Goal: Transaction & Acquisition: Purchase product/service

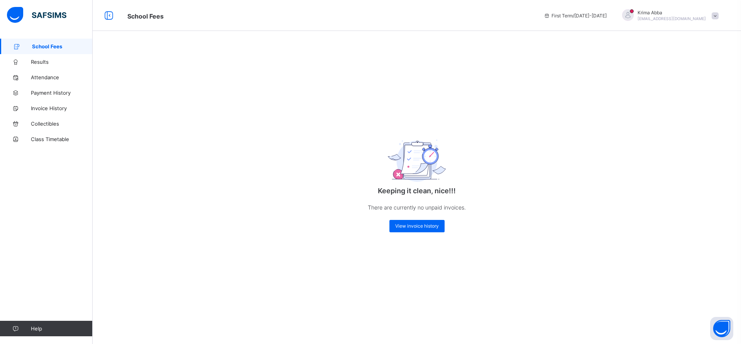
click at [713, 15] on span at bounding box center [715, 15] width 7 height 7
click at [685, 75] on span "Logout" at bounding box center [693, 76] width 51 height 9
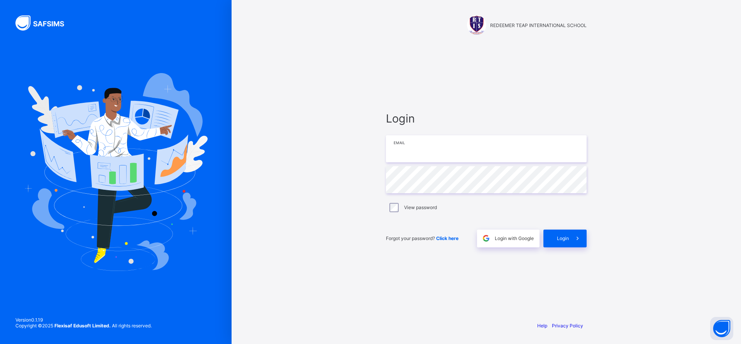
click at [479, 150] on input "email" at bounding box center [486, 148] width 201 height 27
type input "**********"
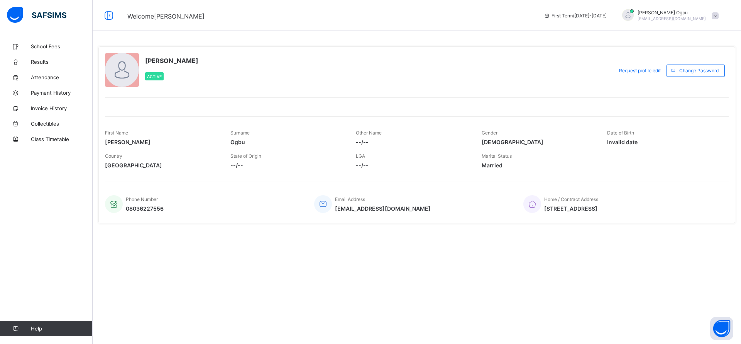
click at [38, 46] on span "School Fees" at bounding box center [62, 46] width 62 height 6
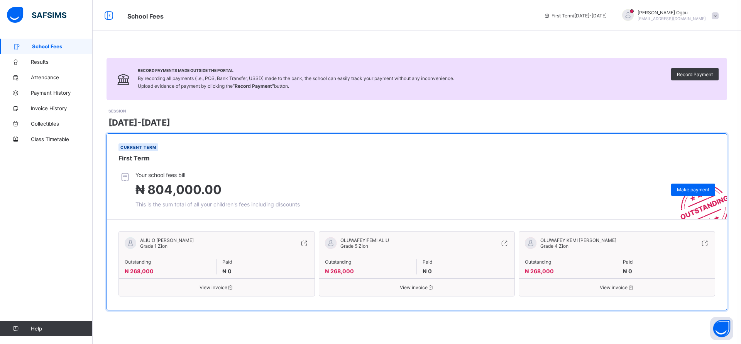
click at [702, 182] on img at bounding box center [699, 197] width 56 height 44
click at [694, 185] on div "Make payment" at bounding box center [694, 189] width 44 height 12
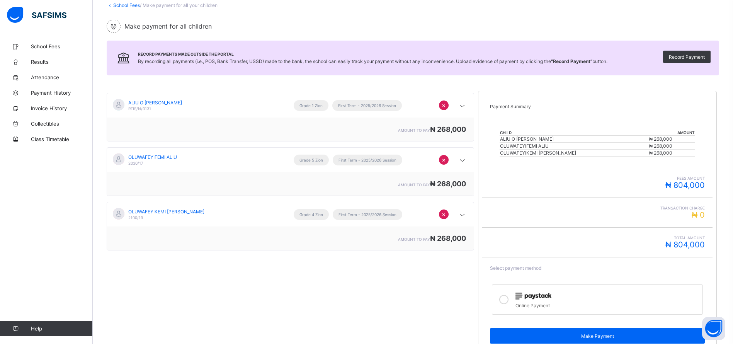
scroll to position [88, 0]
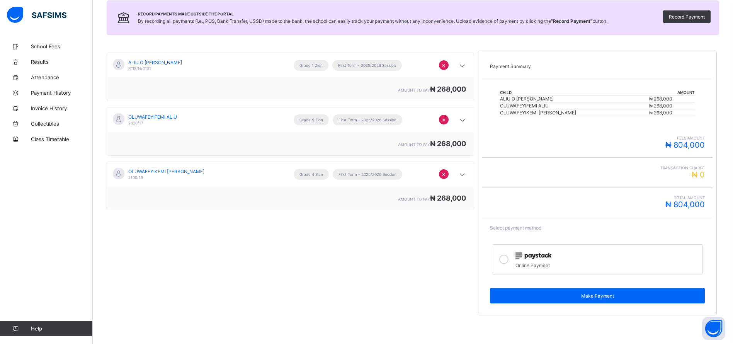
click at [508, 254] on div at bounding box center [503, 259] width 15 height 18
click at [553, 303] on div "Make Payment" at bounding box center [597, 295] width 215 height 15
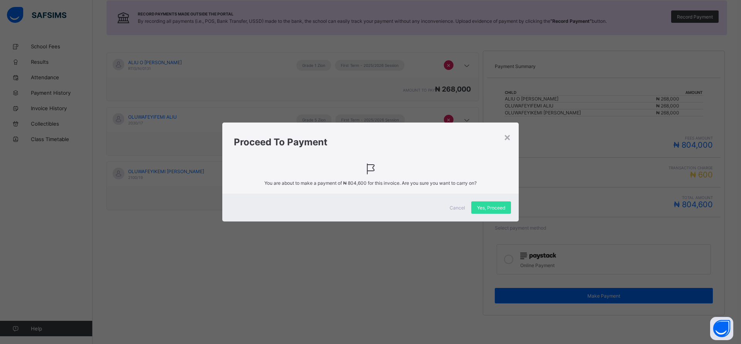
click at [496, 206] on span "Yes, Proceed" at bounding box center [491, 208] width 28 height 6
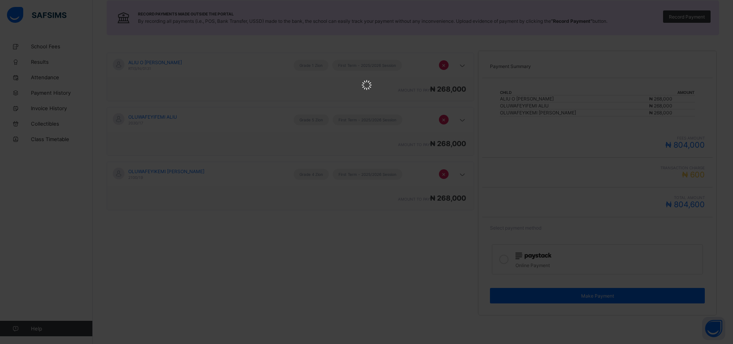
scroll to position [0, 0]
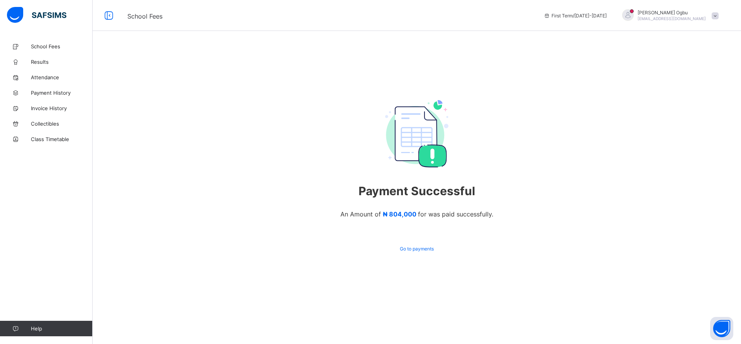
click at [44, 94] on span "Payment History" at bounding box center [62, 93] width 62 height 6
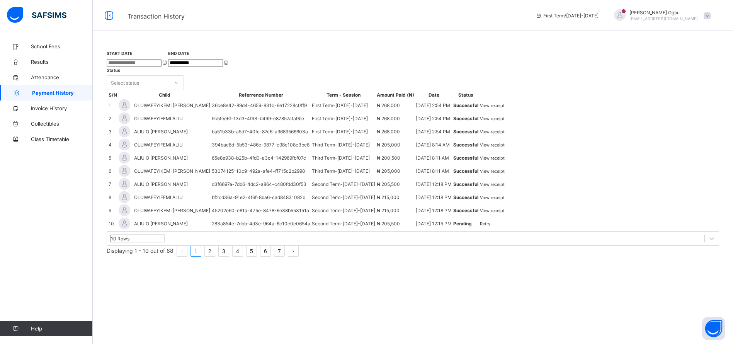
click at [504, 108] on span "View receipt" at bounding box center [492, 105] width 25 height 5
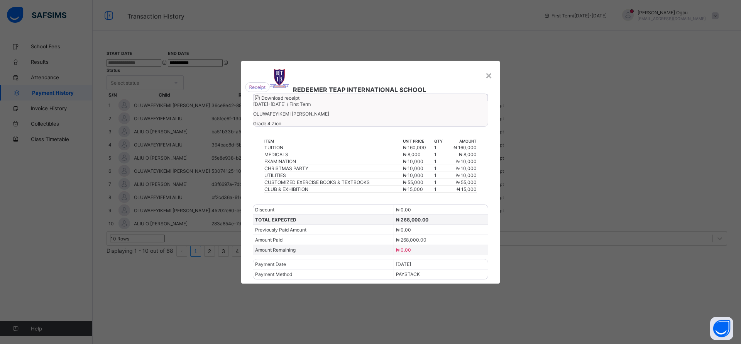
click at [300, 101] on span "Download receipt" at bounding box center [280, 98] width 38 height 6
click at [490, 68] on div "×" at bounding box center [488, 74] width 7 height 13
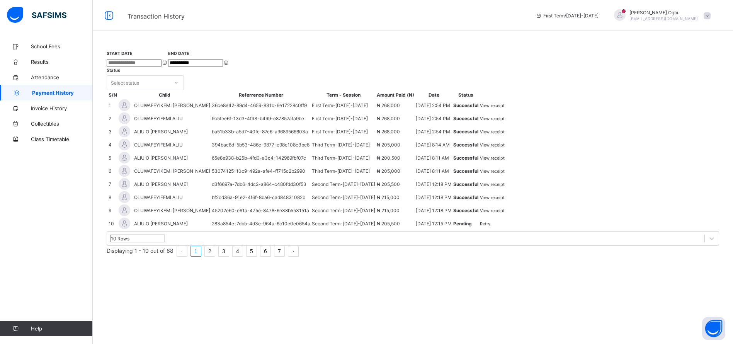
click at [504, 121] on span "View receipt" at bounding box center [492, 118] width 25 height 5
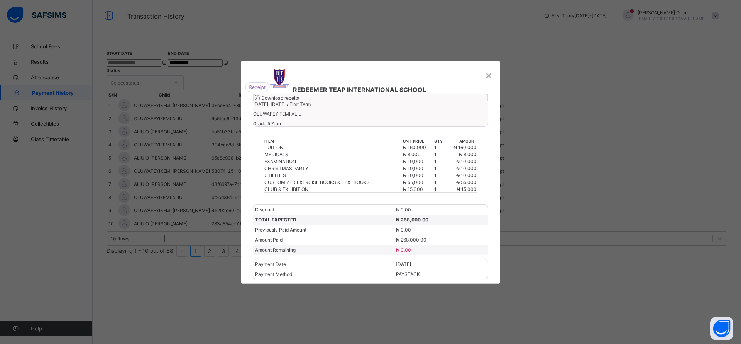
click at [300, 101] on span "Download receipt" at bounding box center [280, 98] width 38 height 6
click at [489, 68] on div "×" at bounding box center [488, 74] width 7 height 13
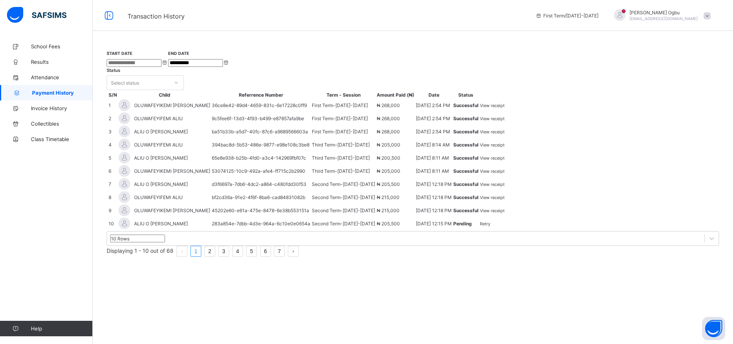
click at [504, 134] on div "View receipt" at bounding box center [492, 132] width 25 height 6
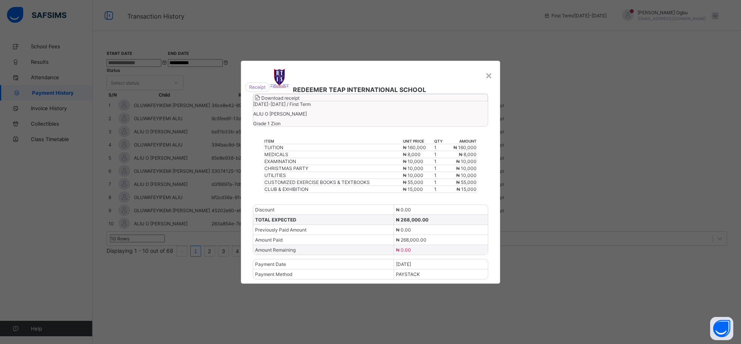
click at [300, 101] on span "Download receipt" at bounding box center [280, 98] width 38 height 6
click at [491, 68] on div "×" at bounding box center [488, 74] width 7 height 13
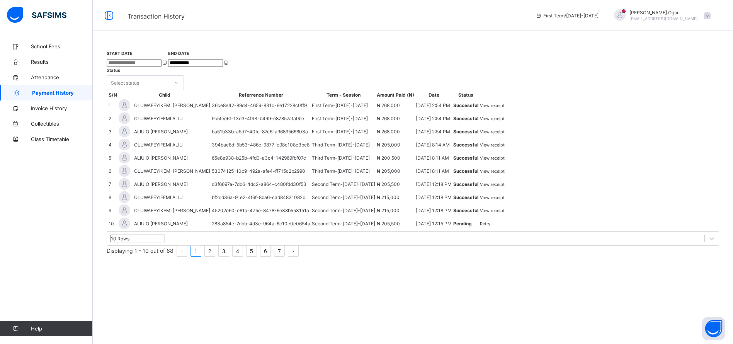
click at [710, 15] on span at bounding box center [706, 15] width 7 height 7
click at [692, 73] on span "Logout" at bounding box center [685, 76] width 51 height 9
